Goal: Transaction & Acquisition: Subscribe to service/newsletter

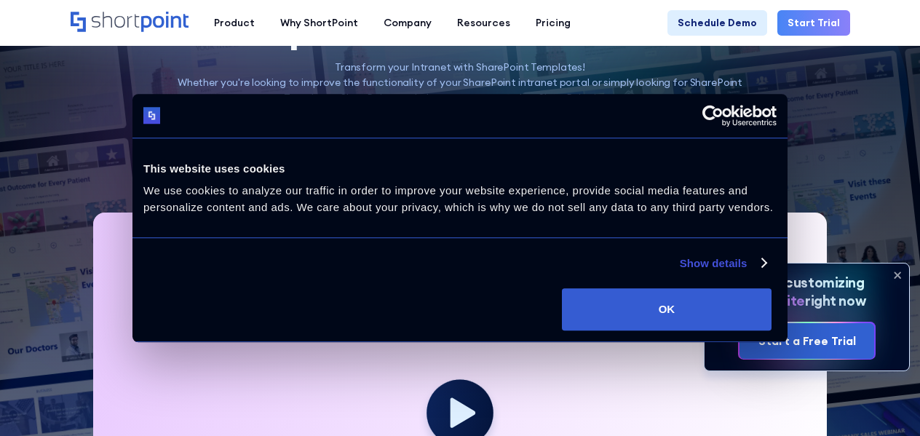
scroll to position [364, 0]
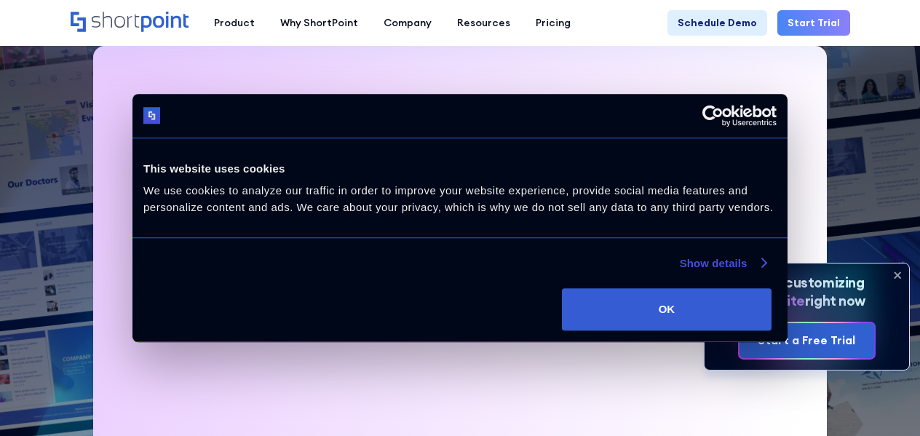
click at [761, 263] on link "Show details" at bounding box center [723, 263] width 86 height 17
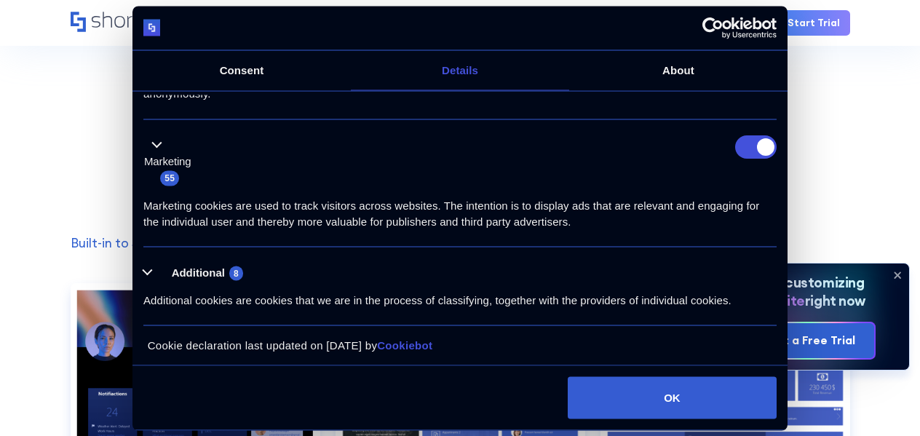
scroll to position [1092, 0]
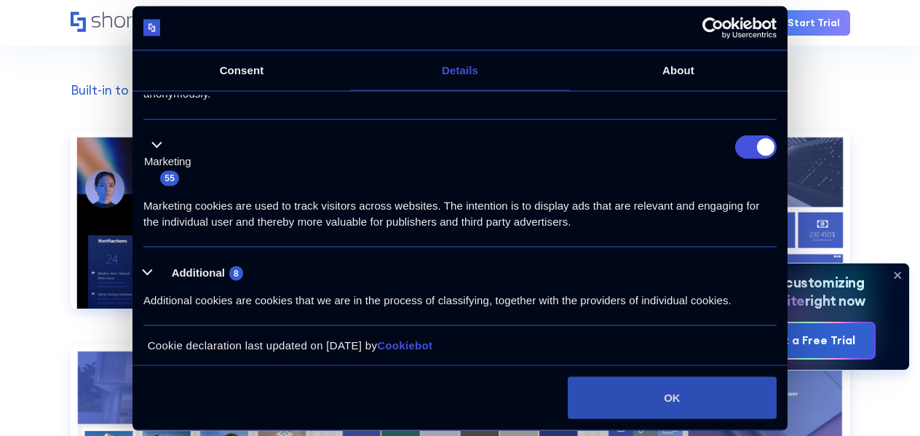
click at [692, 391] on button "OK" at bounding box center [672, 397] width 209 height 42
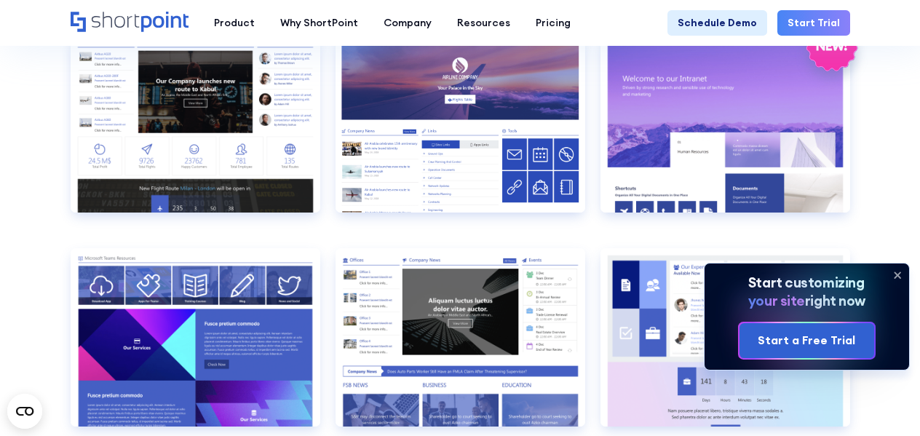
scroll to position [1529, 0]
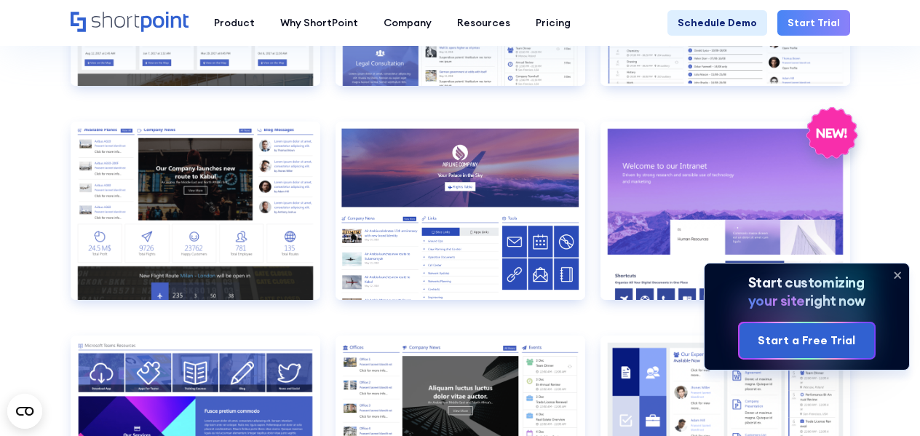
click at [892, 272] on icon at bounding box center [897, 274] width 23 height 23
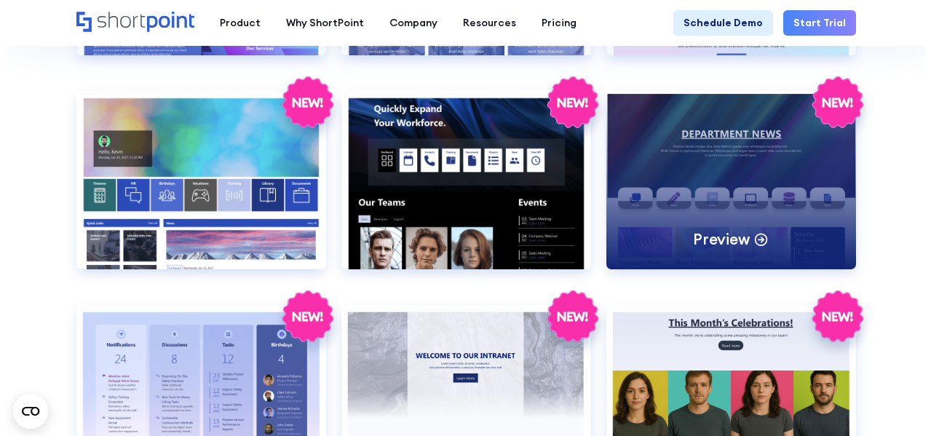
scroll to position [1965, 0]
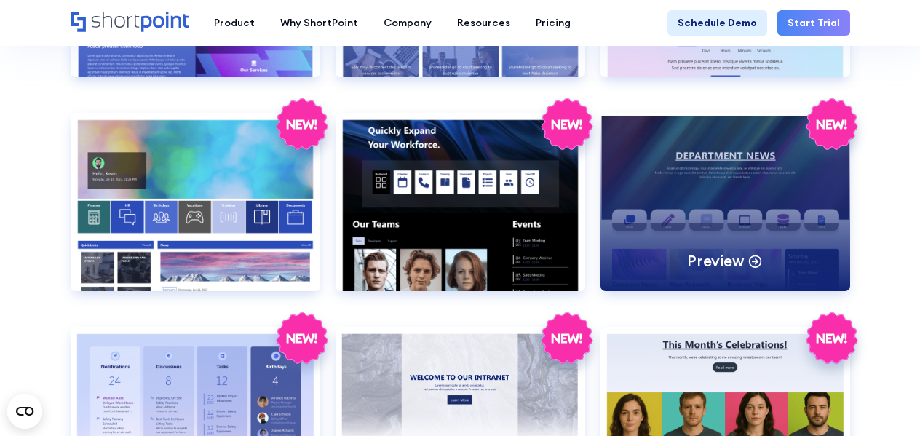
click at [720, 239] on div "Preview" at bounding box center [725, 202] width 250 height 178
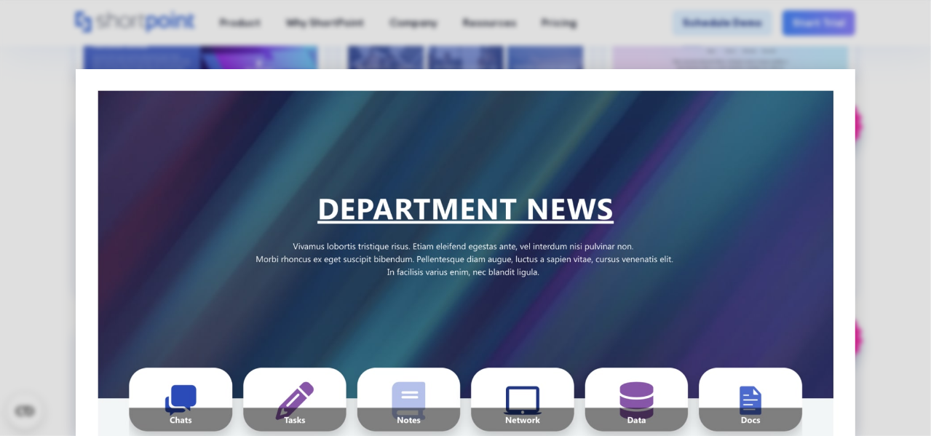
scroll to position [0, 0]
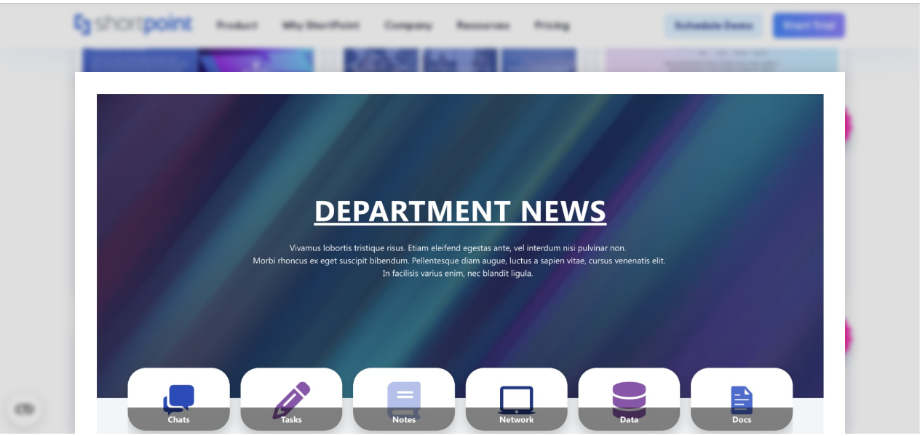
scroll to position [146, 0]
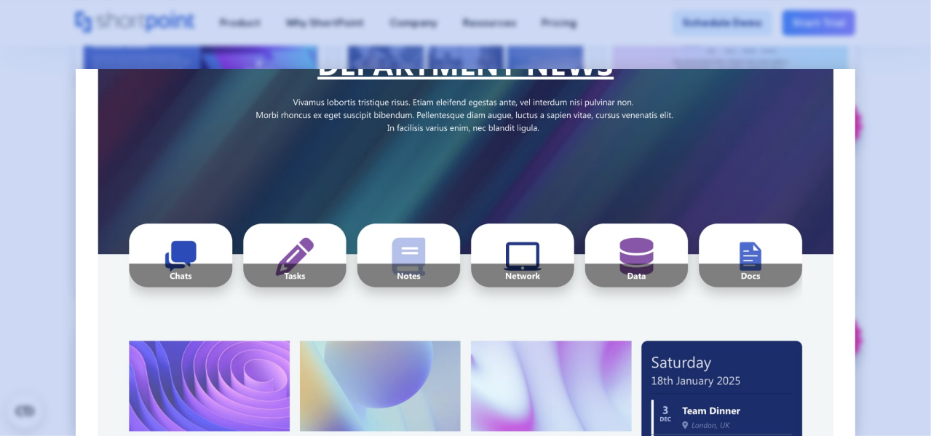
click at [872, 222] on div at bounding box center [465, 218] width 931 height 436
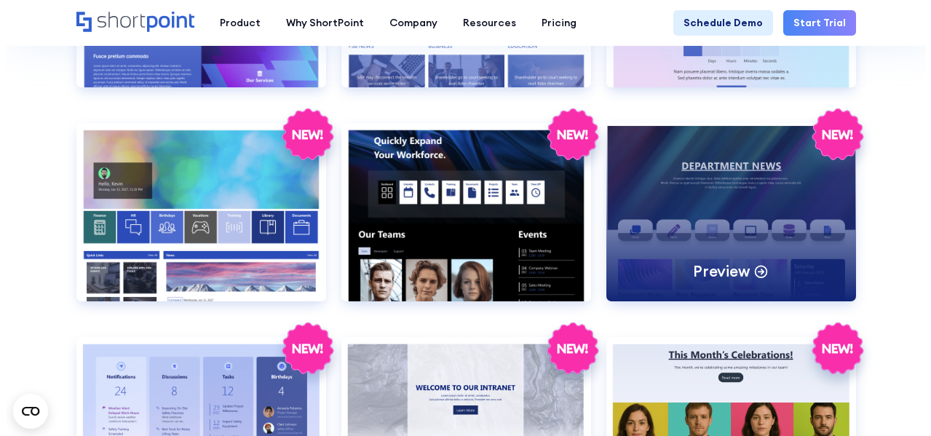
scroll to position [1892, 0]
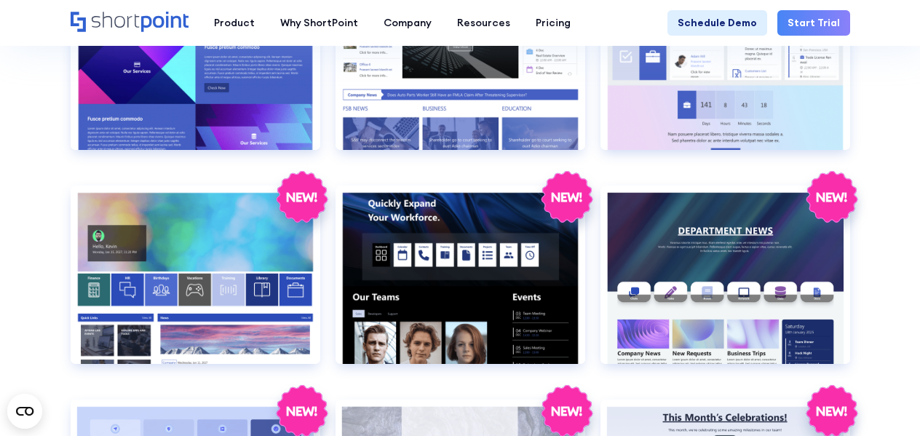
drag, startPoint x: 824, startPoint y: 250, endPoint x: 895, endPoint y: 229, distance: 74.4
click at [900, 226] on section "SHAREPOINT INTRANET TEMPLATES Fully customizable SharePoint templates with Shor…" at bounding box center [460, 7] width 920 height 3749
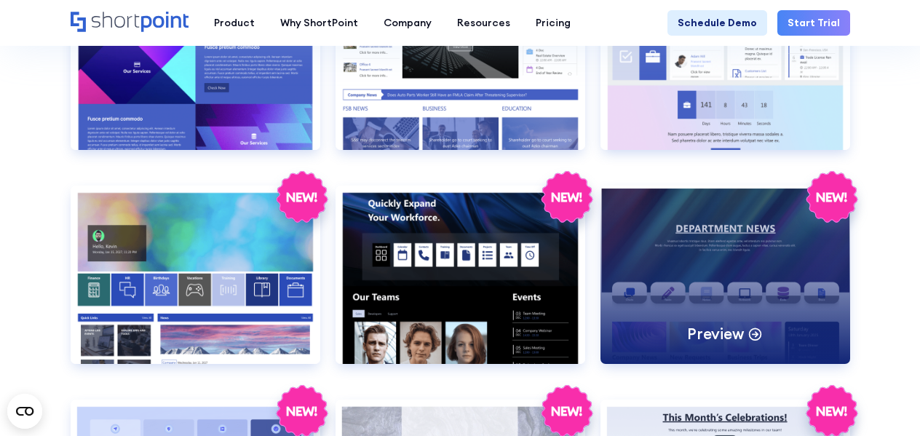
click at [817, 311] on div "Preview" at bounding box center [725, 275] width 250 height 178
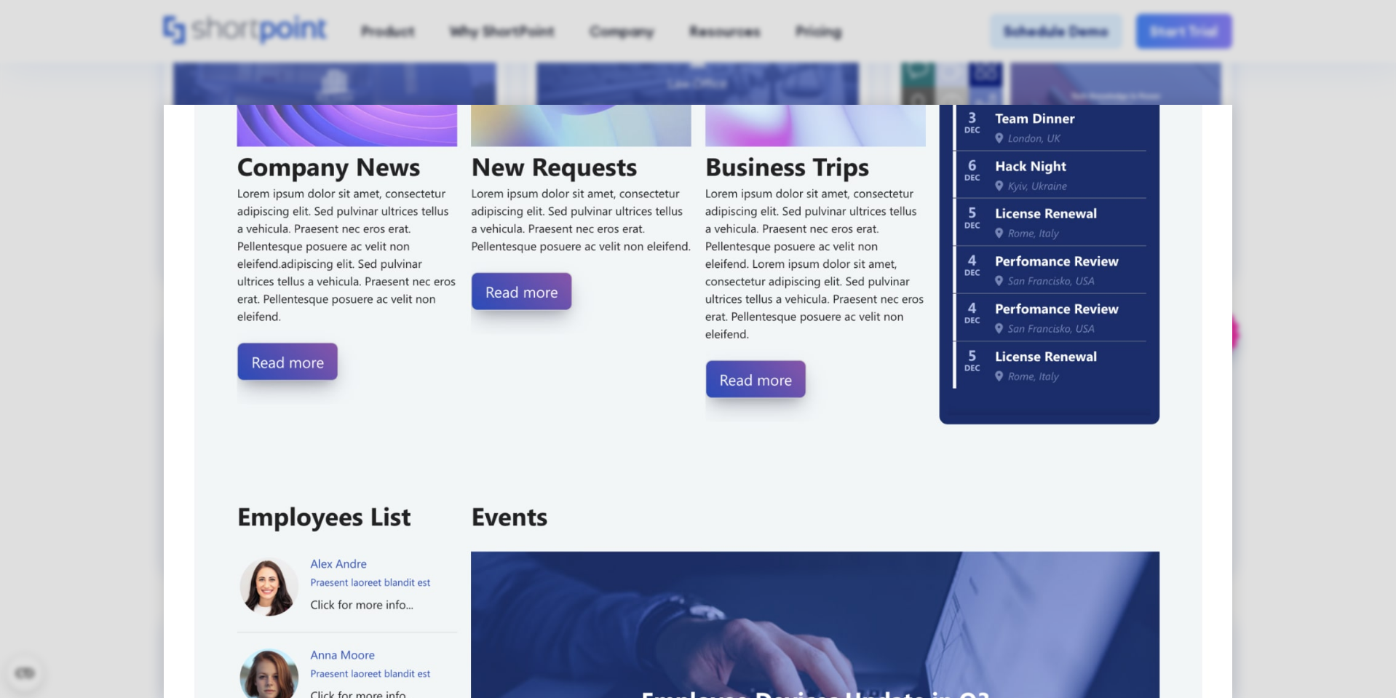
scroll to position [576, 0]
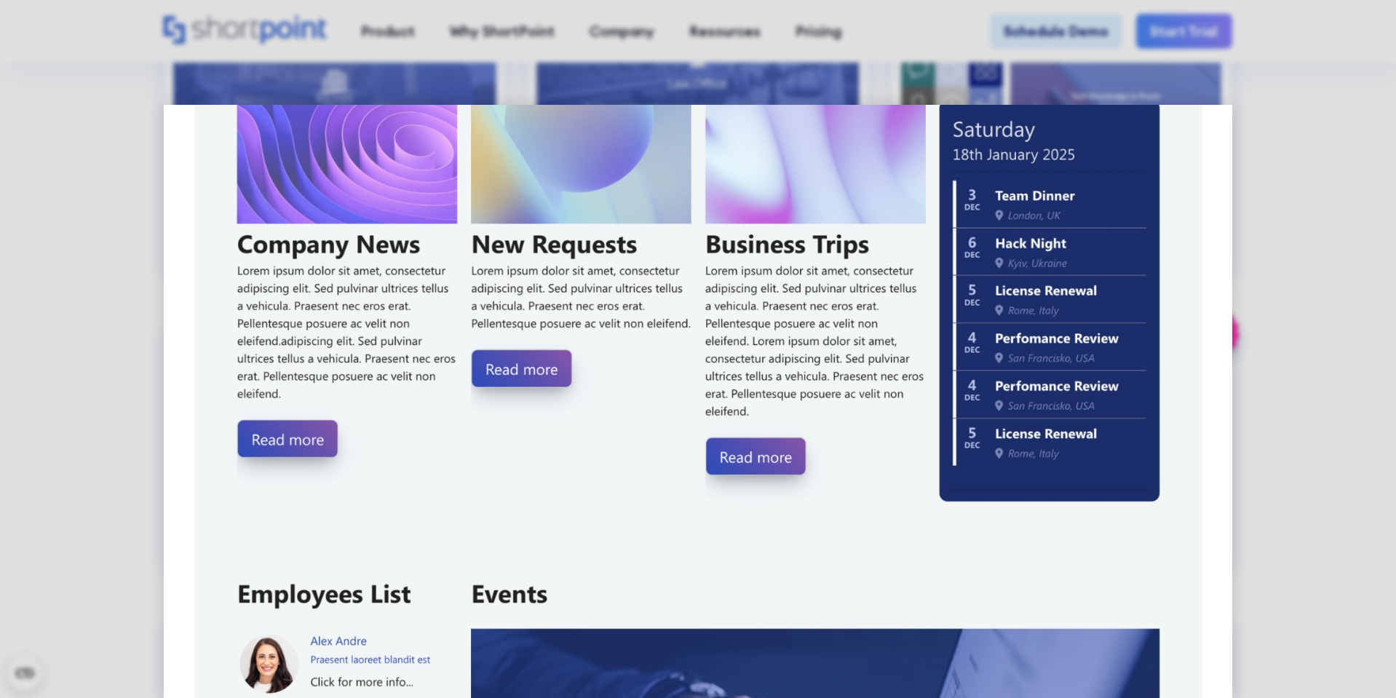
drag, startPoint x: 888, startPoint y: 421, endPoint x: 724, endPoint y: 538, distance: 202.0
click at [724, 435] on img at bounding box center [698, 560] width 1068 height 2062
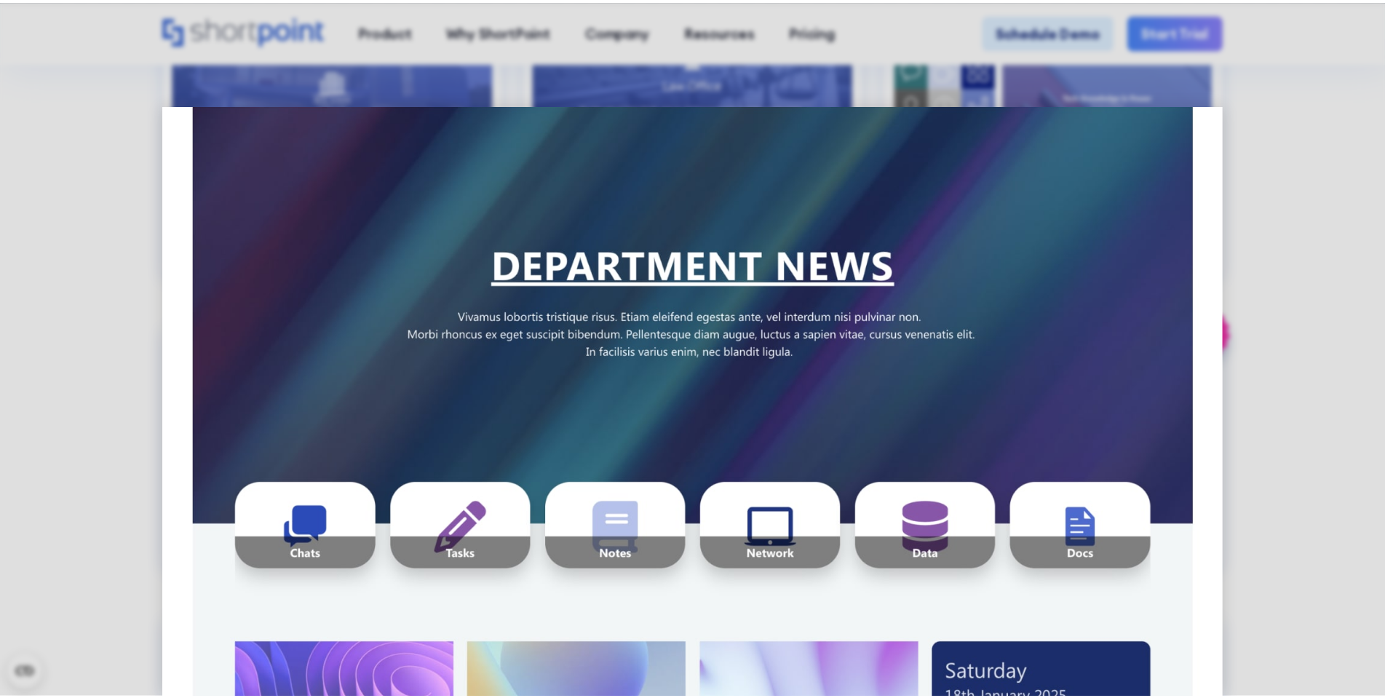
scroll to position [0, 0]
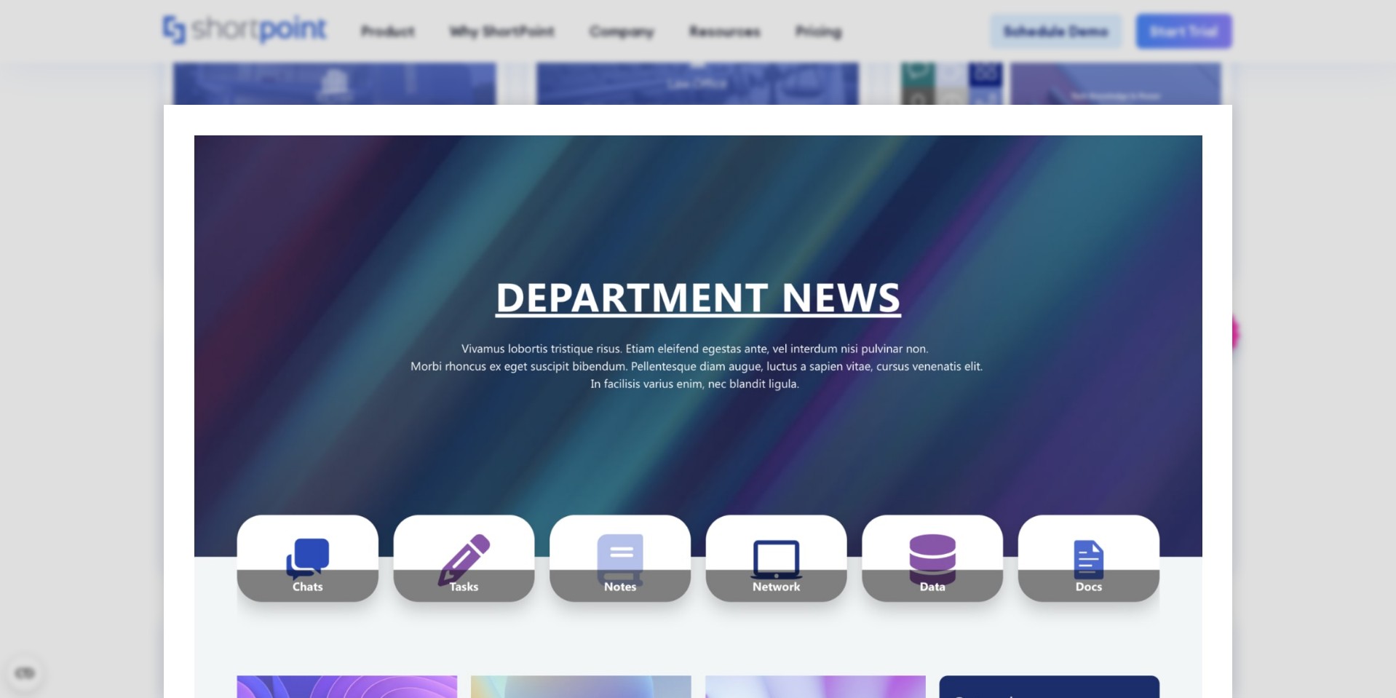
click at [919, 82] on div at bounding box center [698, 349] width 1396 height 698
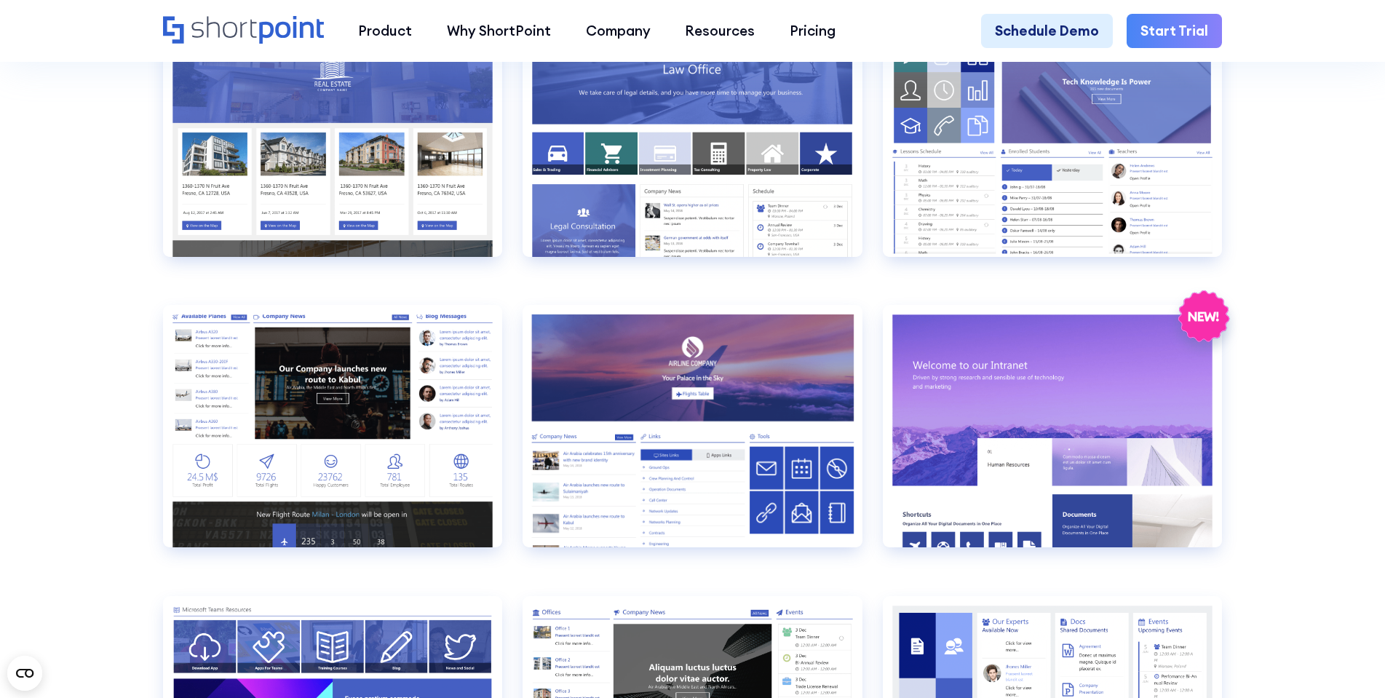
click at [919, 27] on link "Start Trial" at bounding box center [1174, 31] width 95 height 35
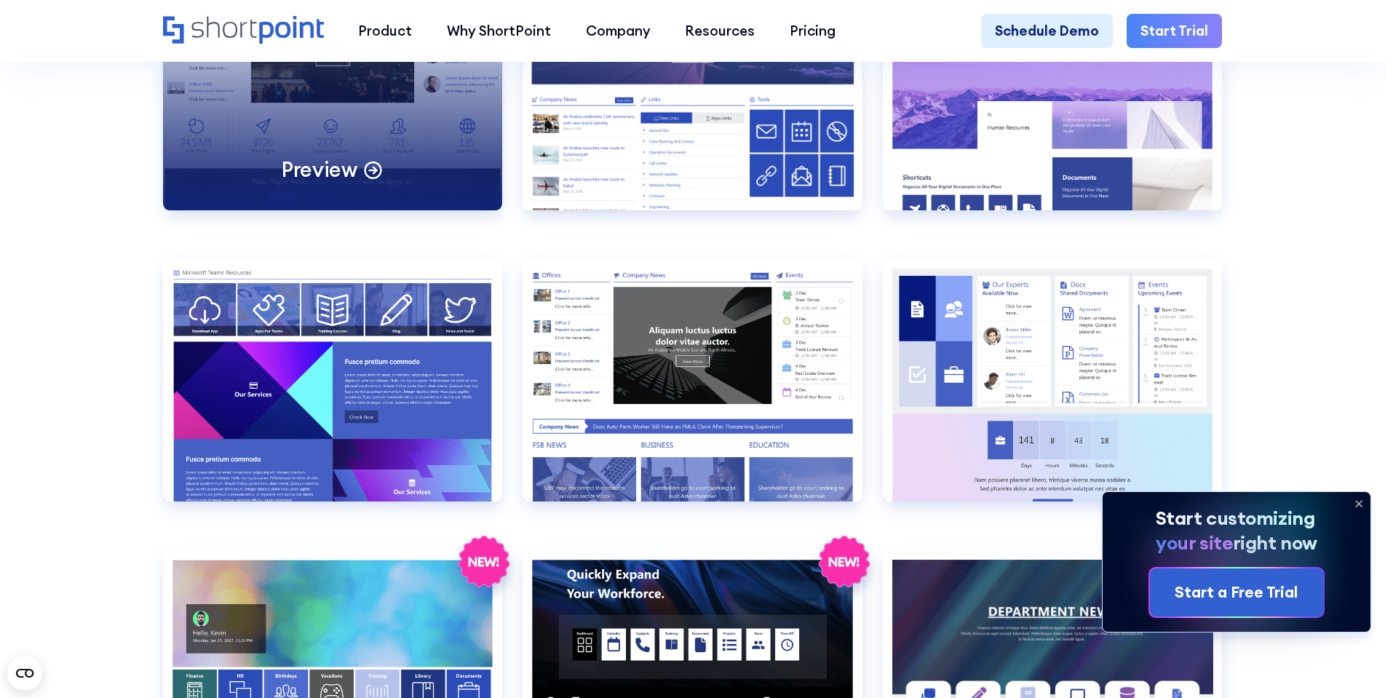
scroll to position [2329, 0]
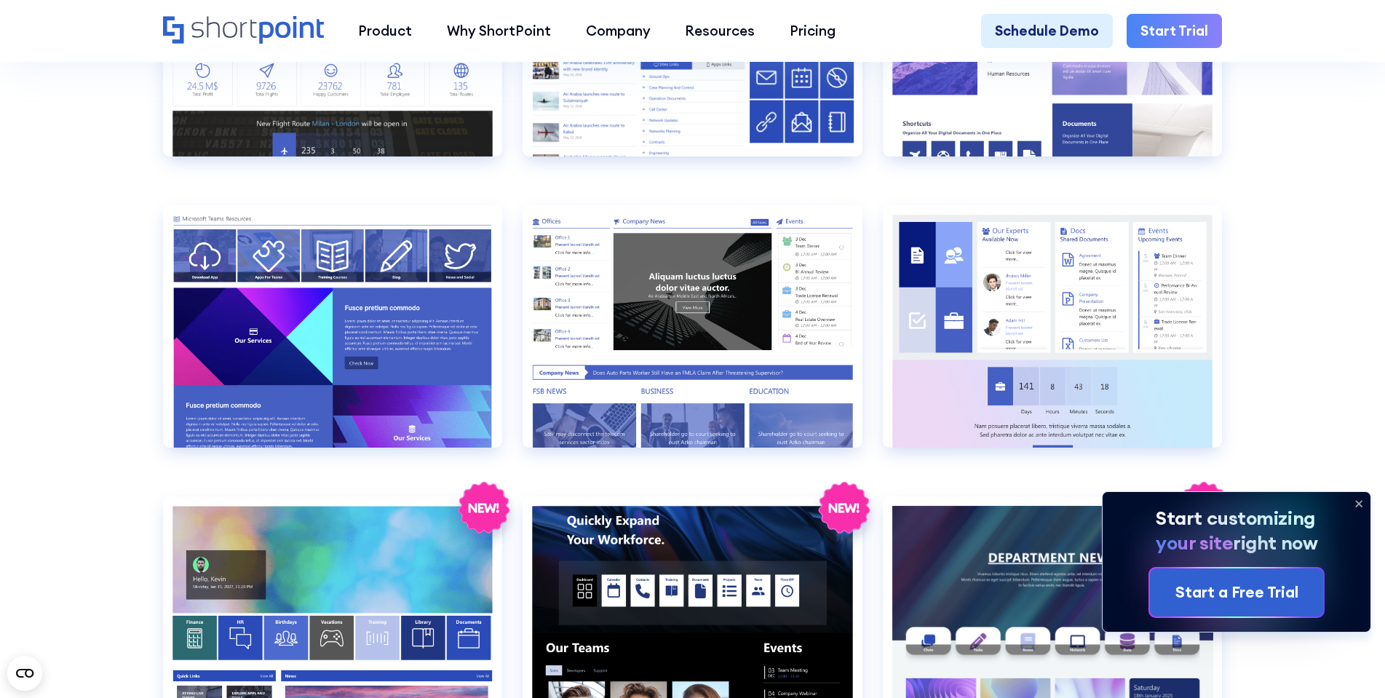
click at [1360, 499] on icon at bounding box center [1358, 503] width 23 height 23
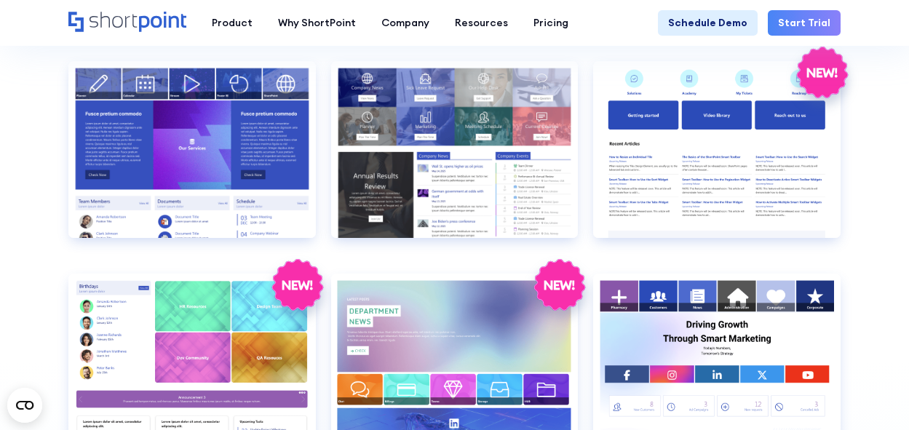
scroll to position [2866, 0]
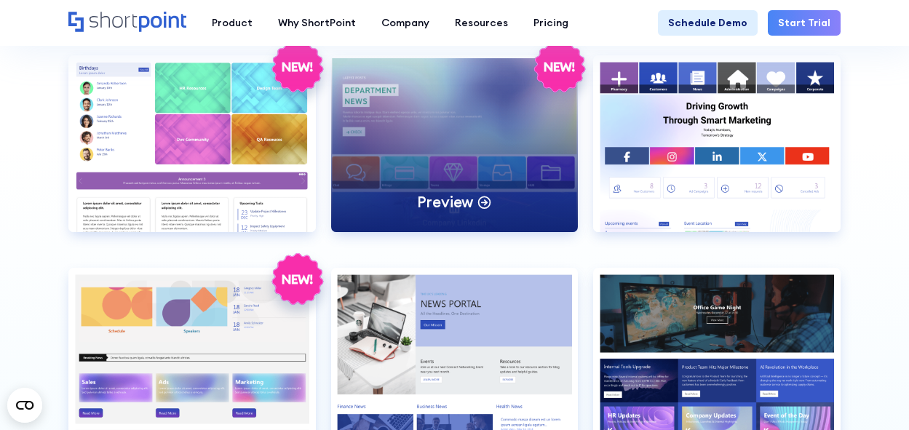
click at [485, 164] on div "Preview" at bounding box center [454, 143] width 247 height 177
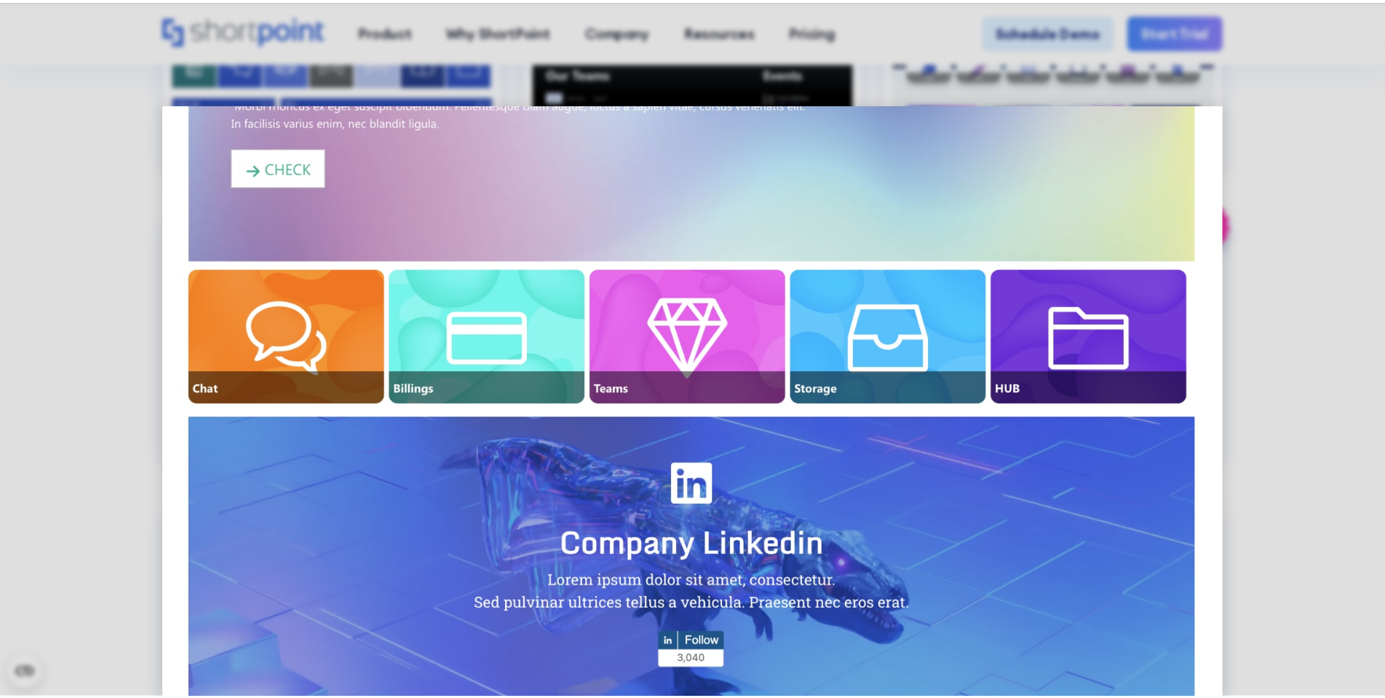
scroll to position [0, 0]
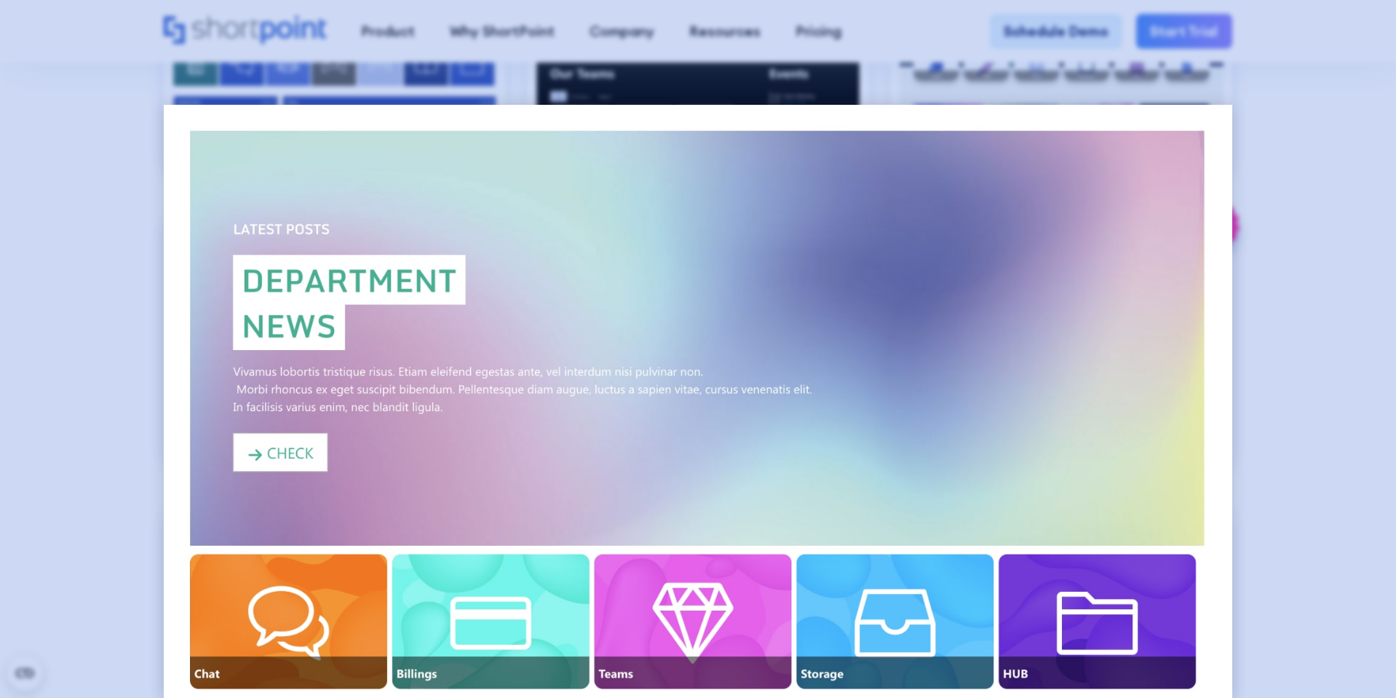
click at [1296, 306] on div at bounding box center [698, 349] width 1396 height 698
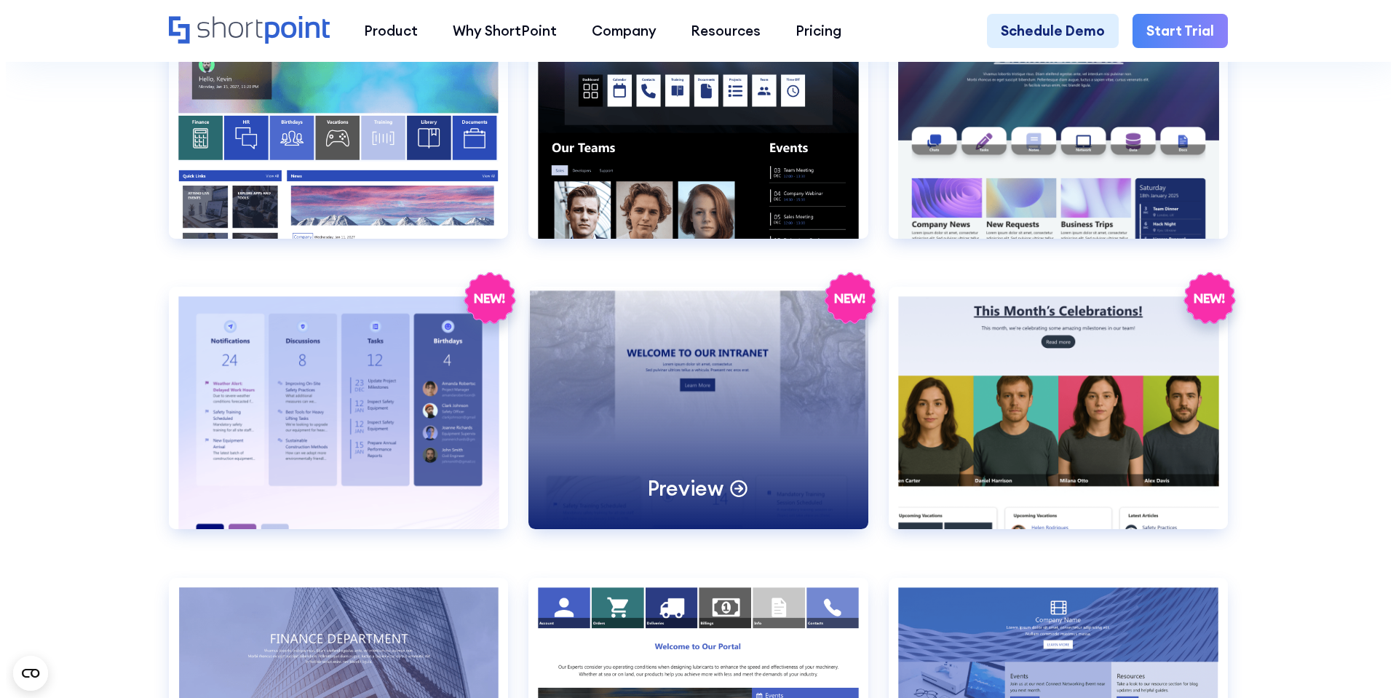
scroll to position [2707, 0]
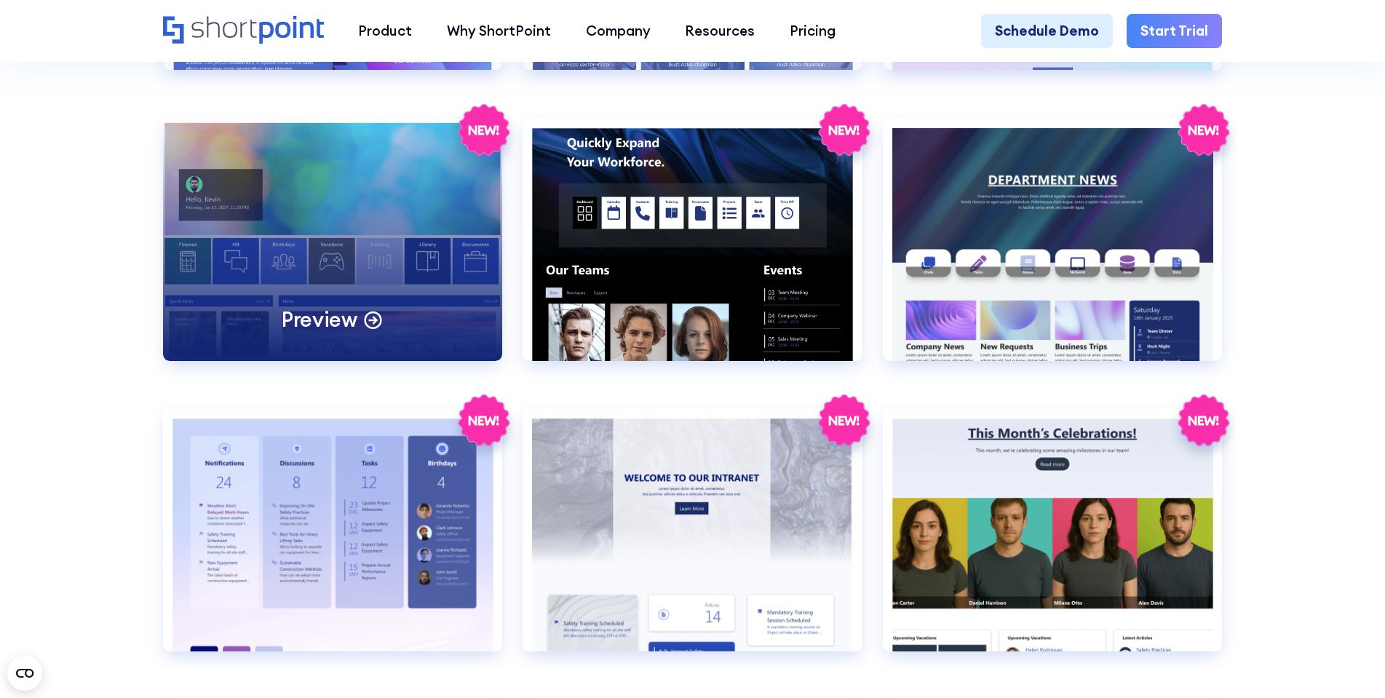
click at [415, 285] on div "Preview" at bounding box center [332, 240] width 339 height 242
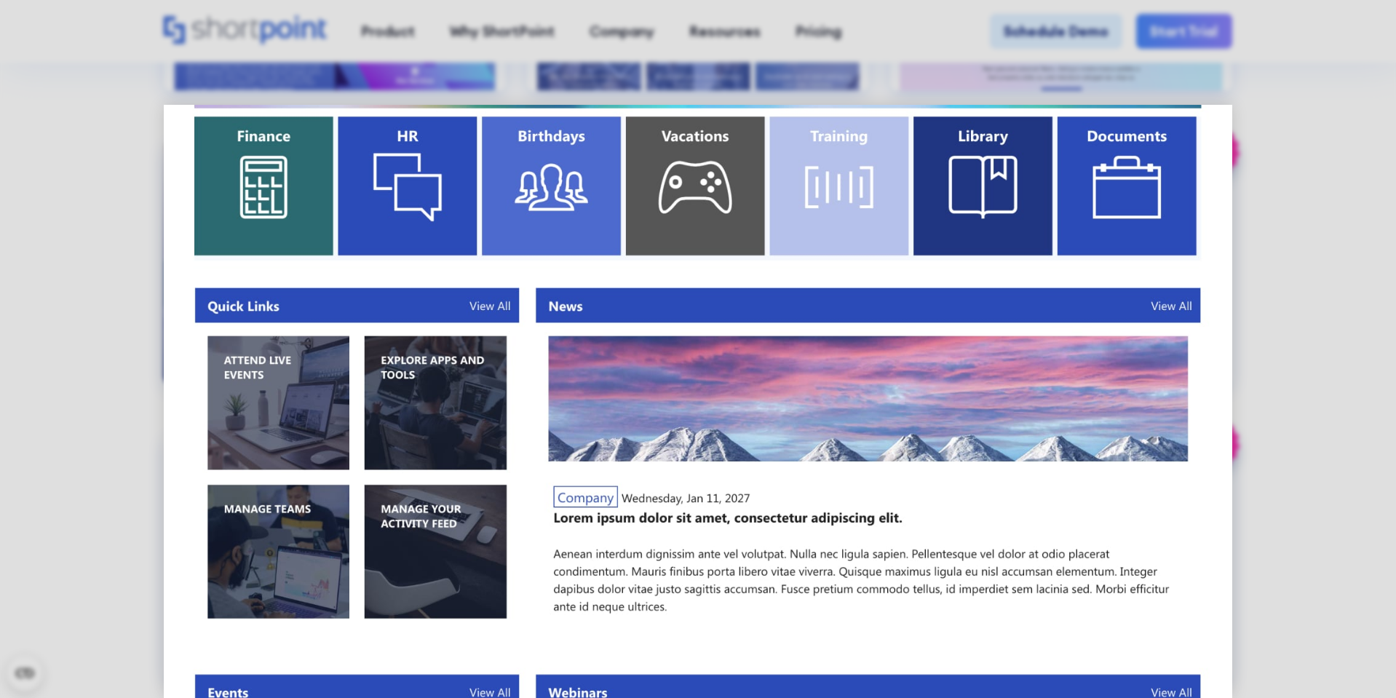
scroll to position [0, 0]
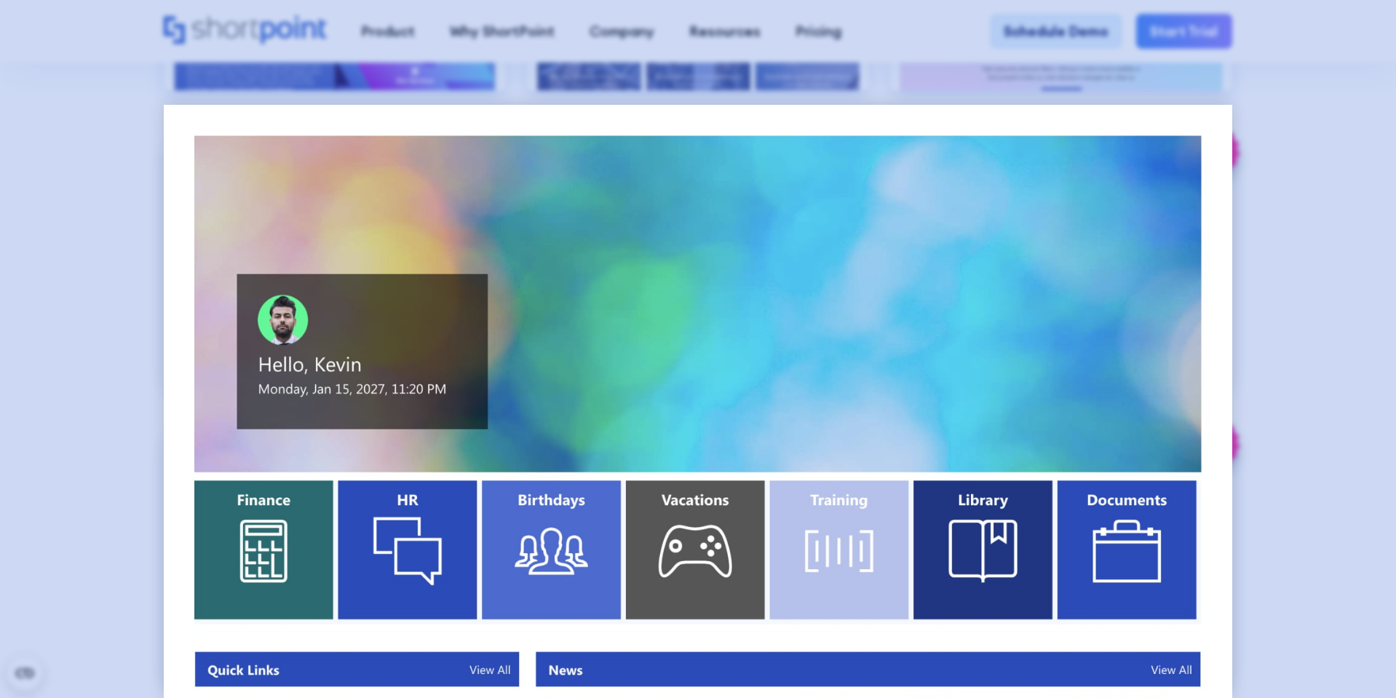
click at [1267, 135] on div at bounding box center [698, 349] width 1396 height 698
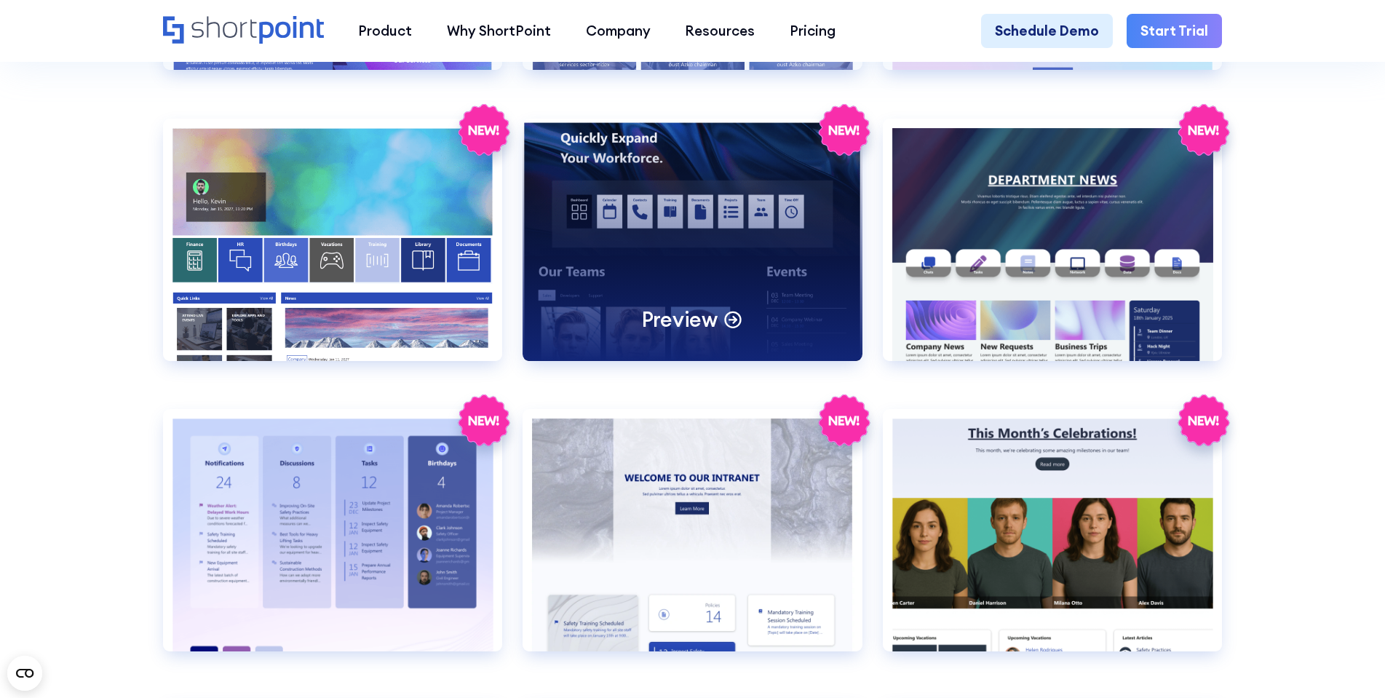
click at [744, 322] on div "Preview" at bounding box center [692, 240] width 339 height 242
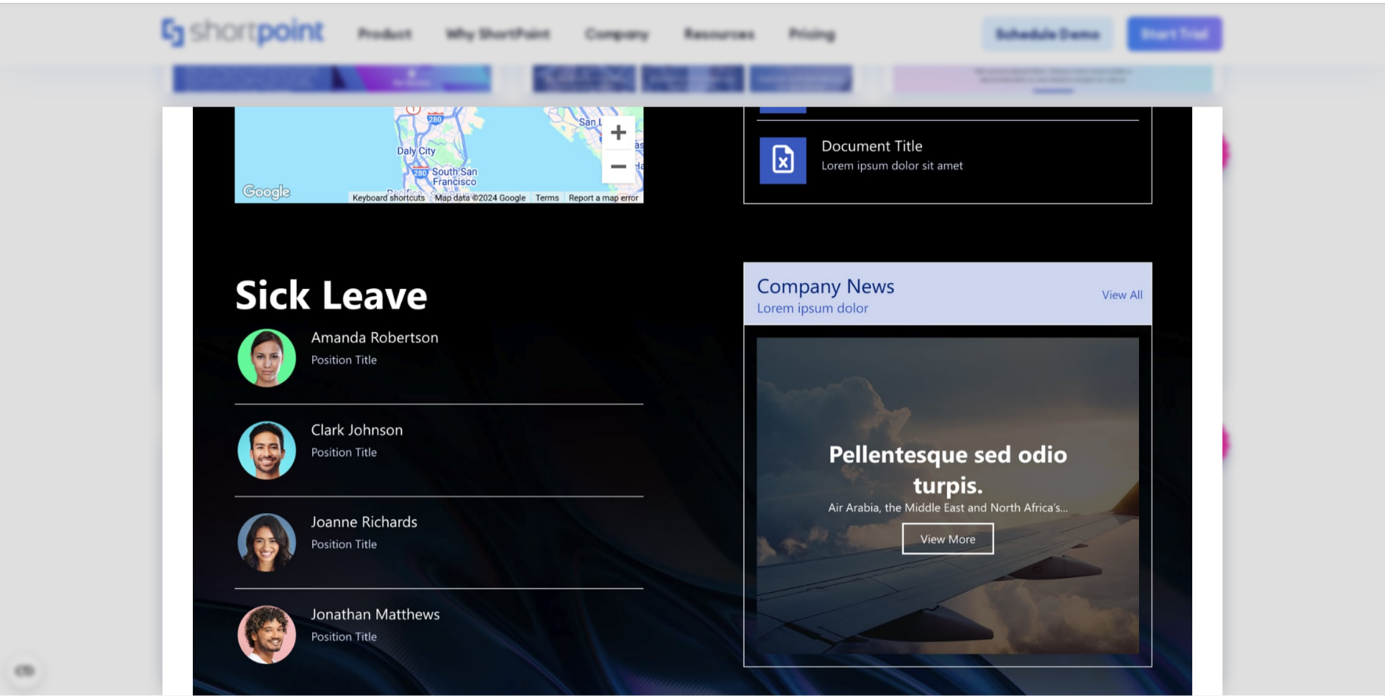
scroll to position [1475, 0]
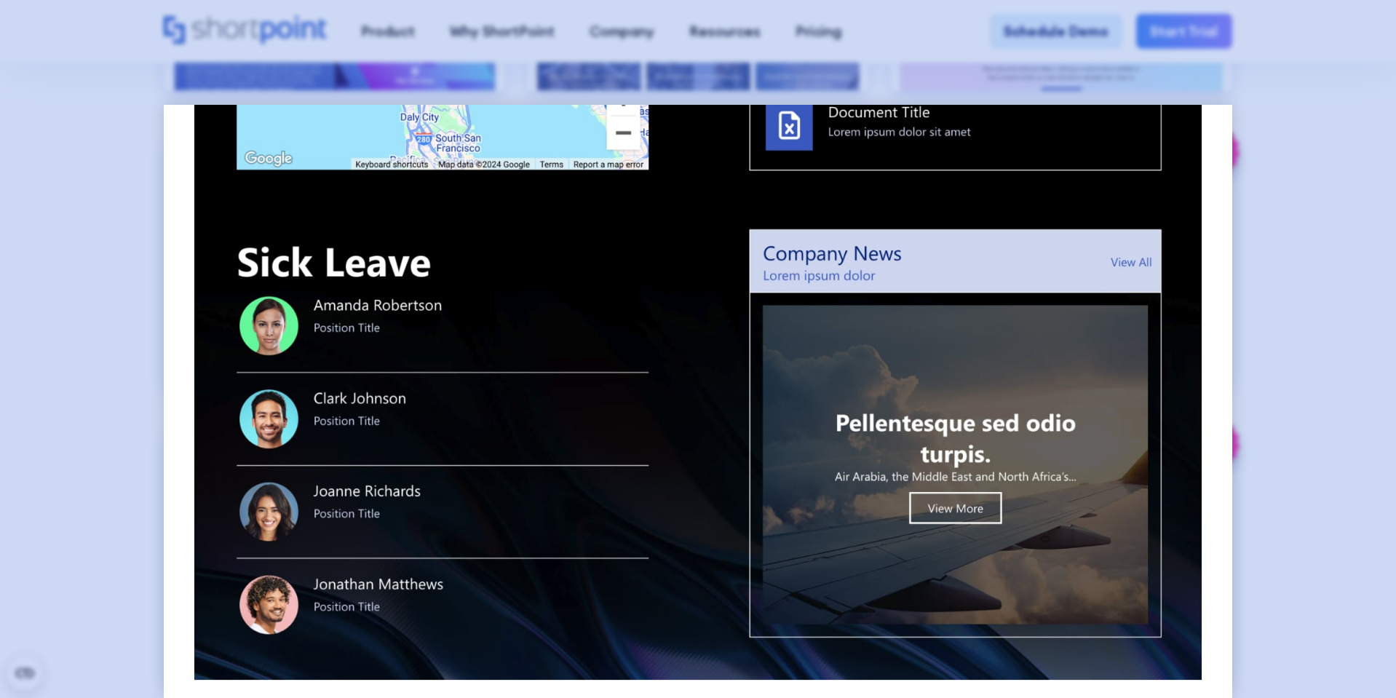
click at [1267, 78] on div at bounding box center [698, 349] width 1396 height 698
